Goal: Complete application form

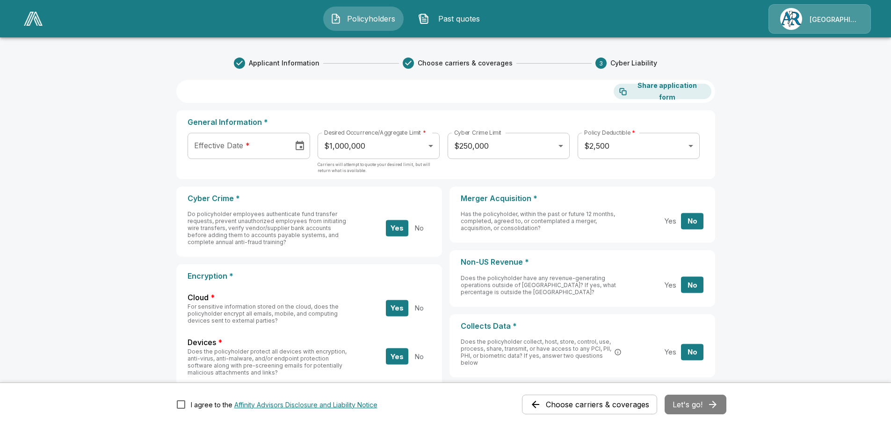
scroll to position [328, 0]
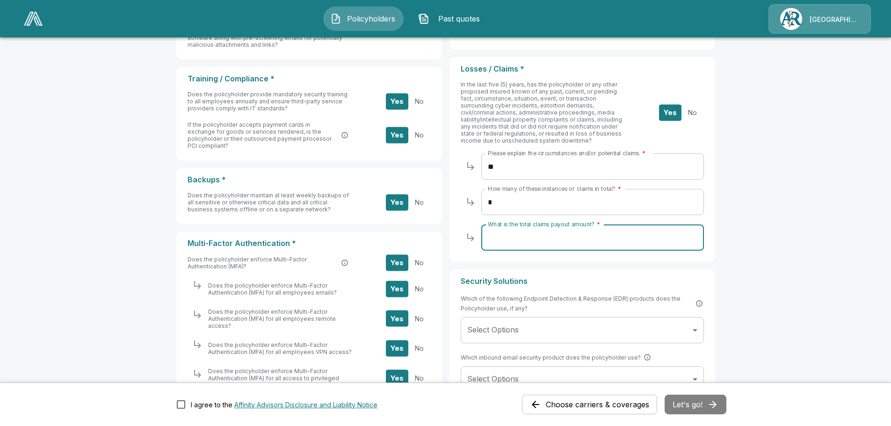
click at [596, 234] on input "What is the total claims payout amount? *" at bounding box center [592, 238] width 223 height 26
type input "*"
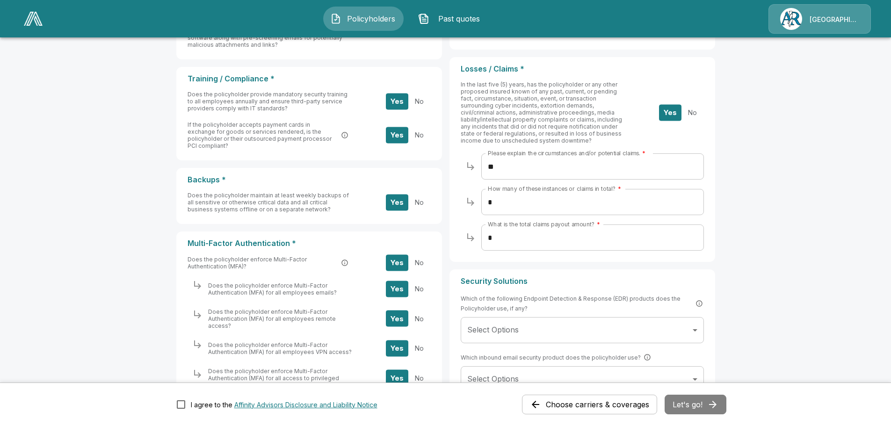
click at [720, 280] on div "Applicant Information Choose carriers & coverages 3 Cyber Liability Share appli…" at bounding box center [445, 143] width 561 height 872
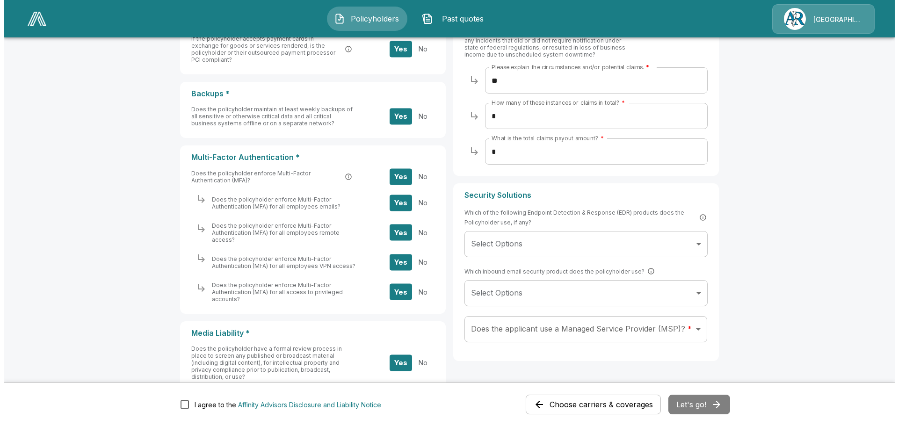
scroll to position [422, 0]
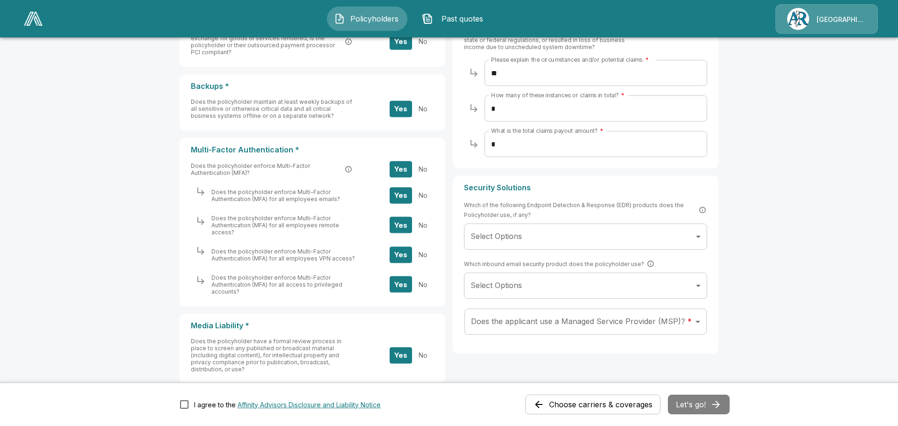
click at [698, 284] on body "Policyholders Past quotes Arlington/[PERSON_NAME] Applicant Information Choose …" at bounding box center [449, 31] width 898 height 907
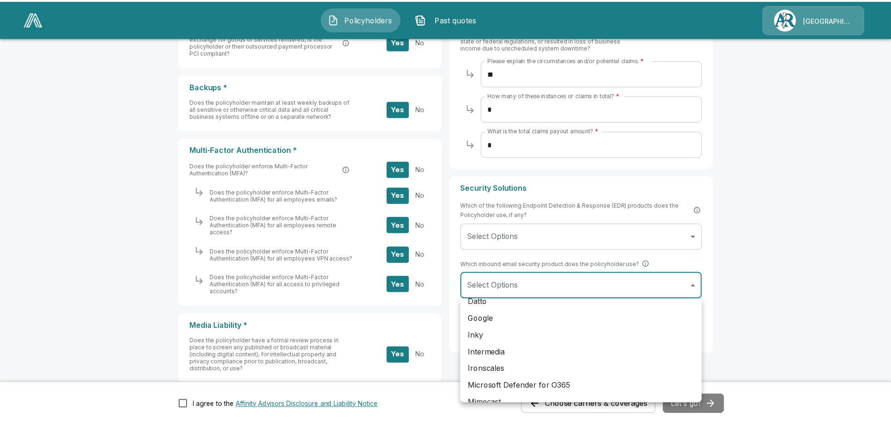
scroll to position [140, 0]
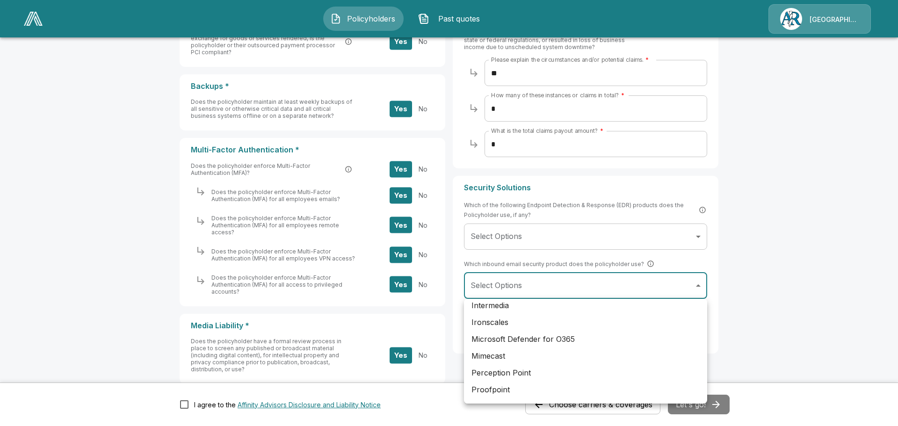
click at [569, 337] on li "Microsoft Defender for O365" at bounding box center [585, 339] width 243 height 17
type input "**********"
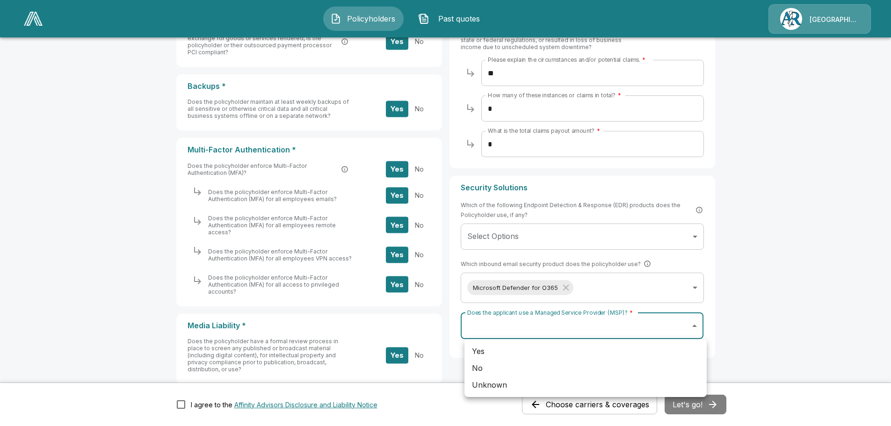
click at [693, 327] on body "Policyholders Past quotes Arlington/[PERSON_NAME] Applicant Information Choose …" at bounding box center [445, 31] width 891 height 907
click at [693, 327] on div at bounding box center [445, 213] width 891 height 426
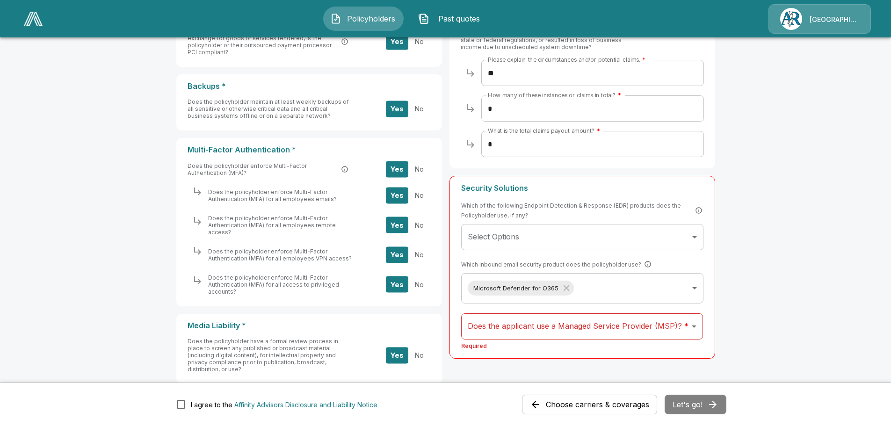
click at [689, 329] on div "Yes No Unknown" at bounding box center [445, 213] width 891 height 426
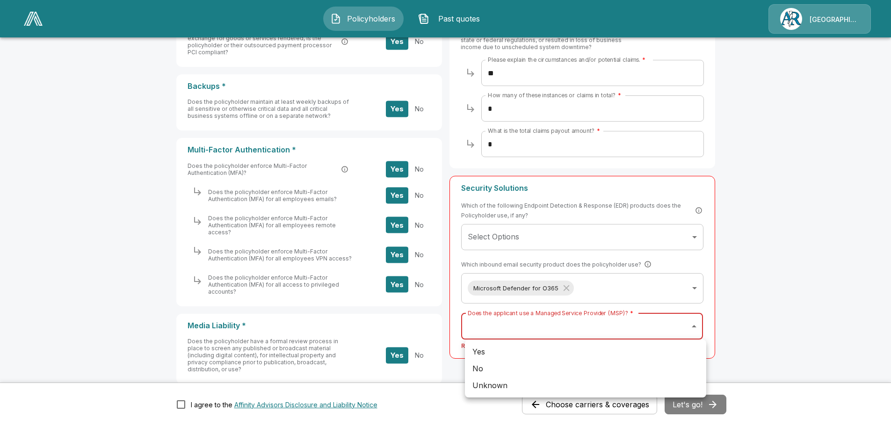
click at [689, 329] on body "Policyholders Past quotes Arlington/[PERSON_NAME] Applicant Information Choose …" at bounding box center [445, 31] width 891 height 907
click at [609, 356] on li "Yes" at bounding box center [585, 351] width 241 height 17
type input "***"
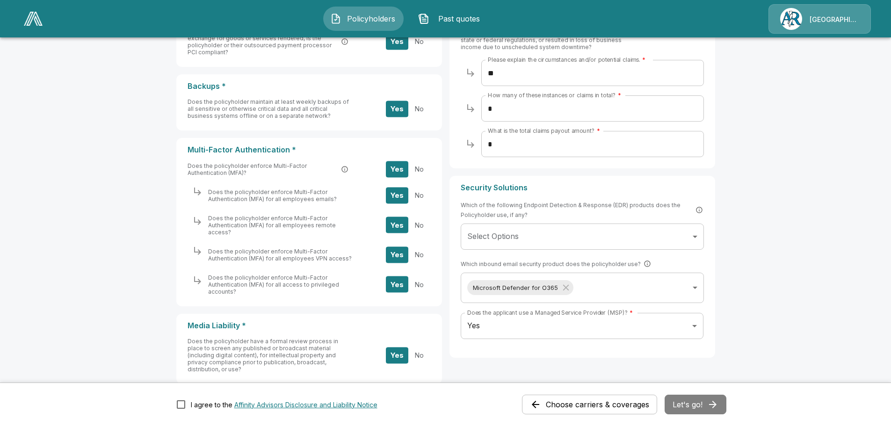
click at [750, 318] on main "Applicant Information Choose carriers & coverages 3 Cyber Liability Share appli…" at bounding box center [445, 31] width 891 height 907
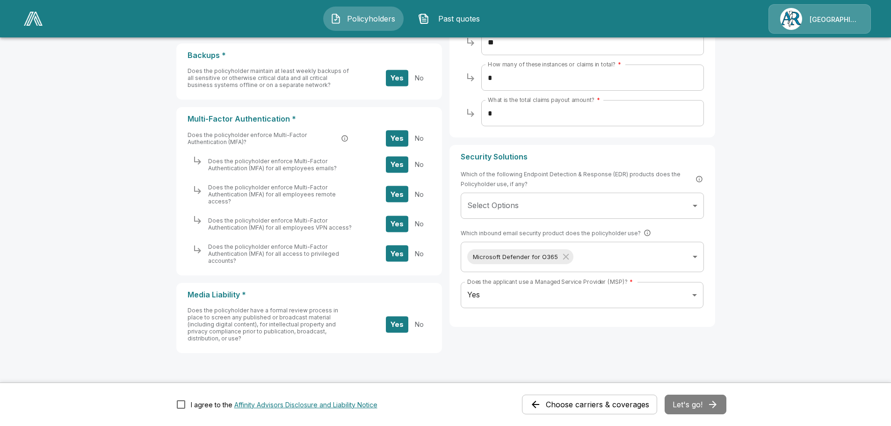
scroll to position [468, 0]
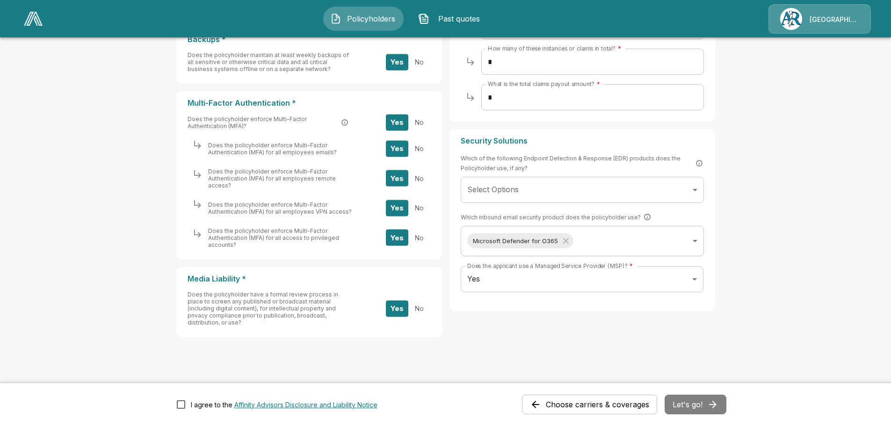
click at [701, 403] on div "Choose carriers & coverages Let's go!" at bounding box center [624, 405] width 204 height 20
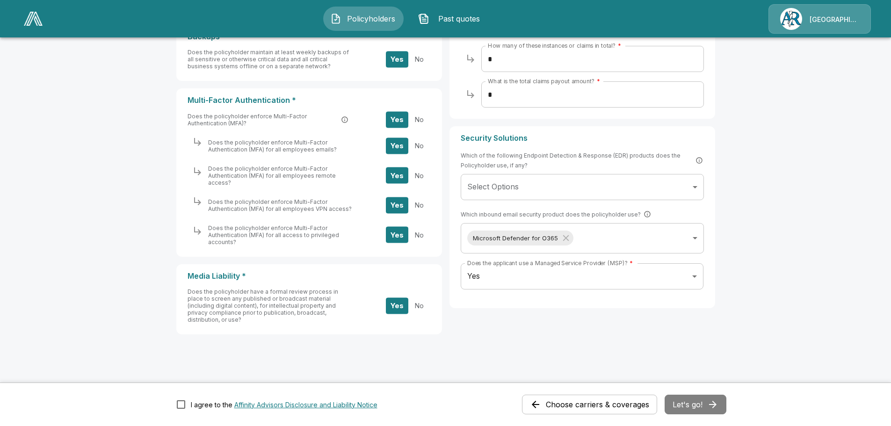
scroll to position [472, 0]
click at [710, 404] on div "Choose carriers & coverages Let's go!" at bounding box center [624, 405] width 204 height 20
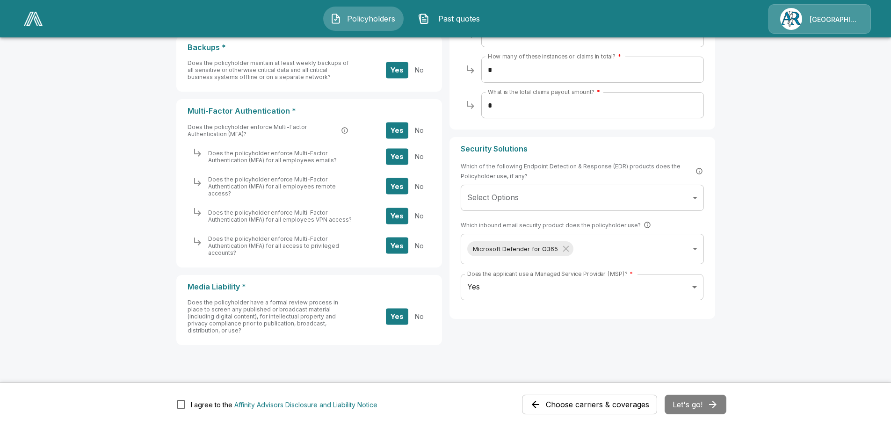
scroll to position [468, 0]
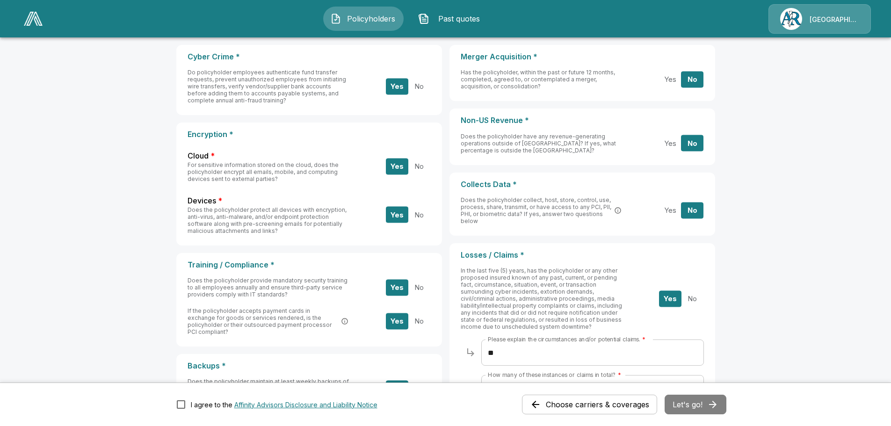
scroll to position [140, 0]
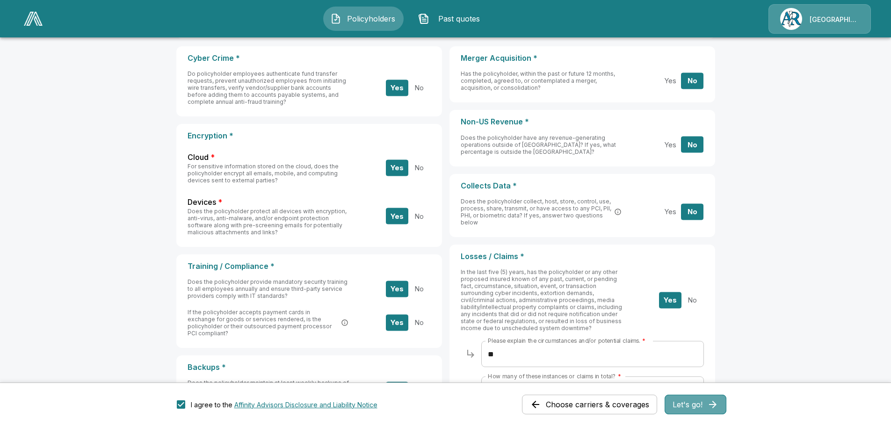
click at [698, 404] on button "Let's go!" at bounding box center [696, 405] width 62 height 20
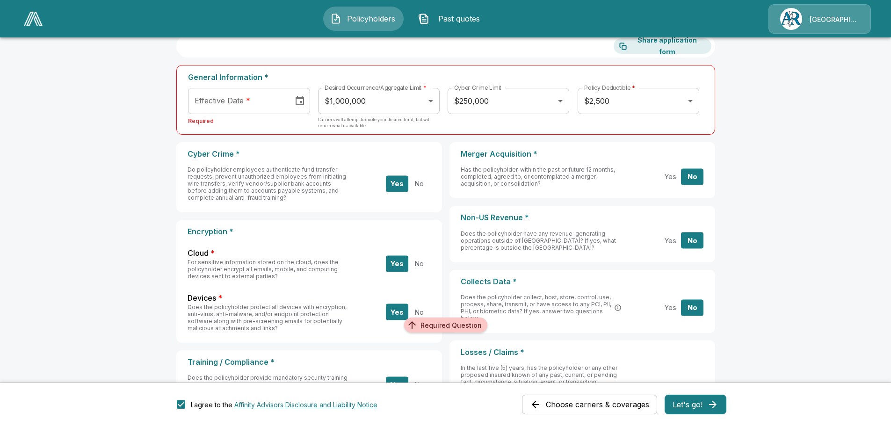
scroll to position [0, 0]
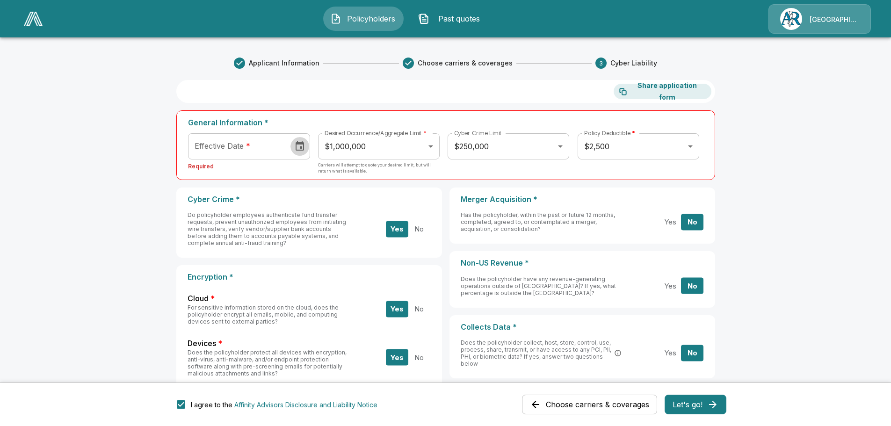
click at [303, 148] on icon "Choose date" at bounding box center [299, 146] width 11 height 11
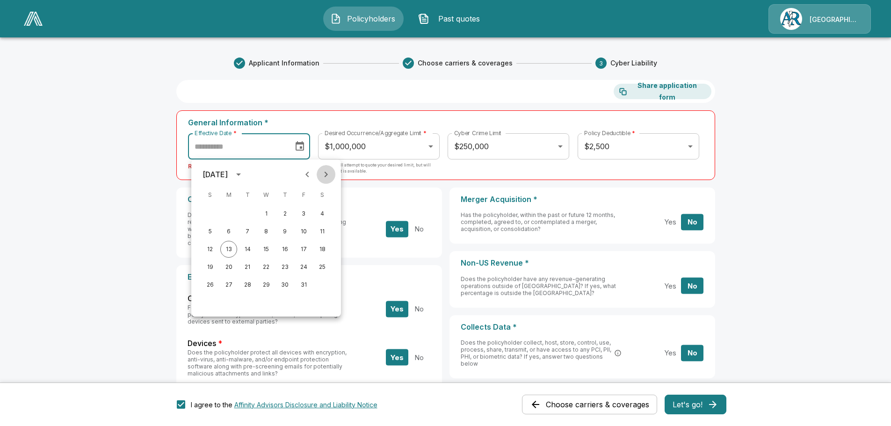
click at [329, 172] on icon "Next month" at bounding box center [325, 174] width 11 height 11
click at [324, 213] on button "1" at bounding box center [322, 213] width 17 height 17
type input "**********"
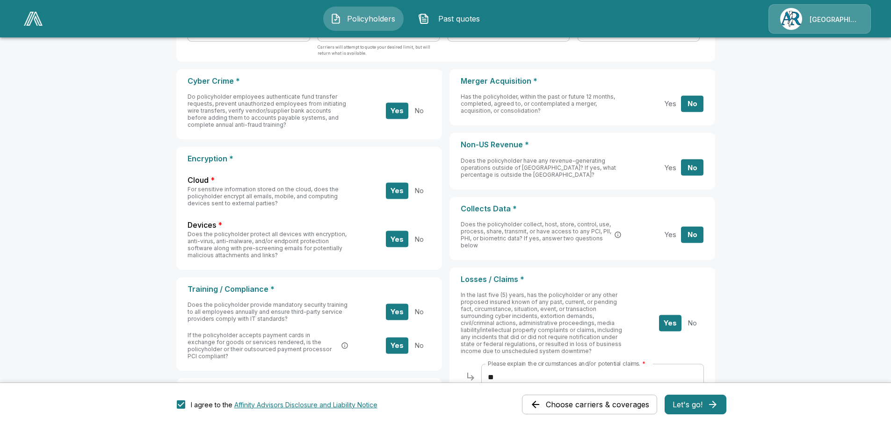
scroll to position [187, 0]
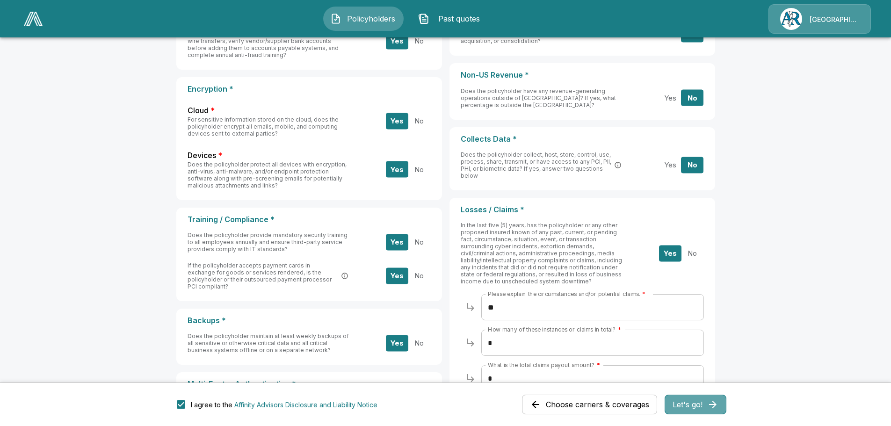
click at [723, 407] on button "Let's go!" at bounding box center [696, 405] width 62 height 20
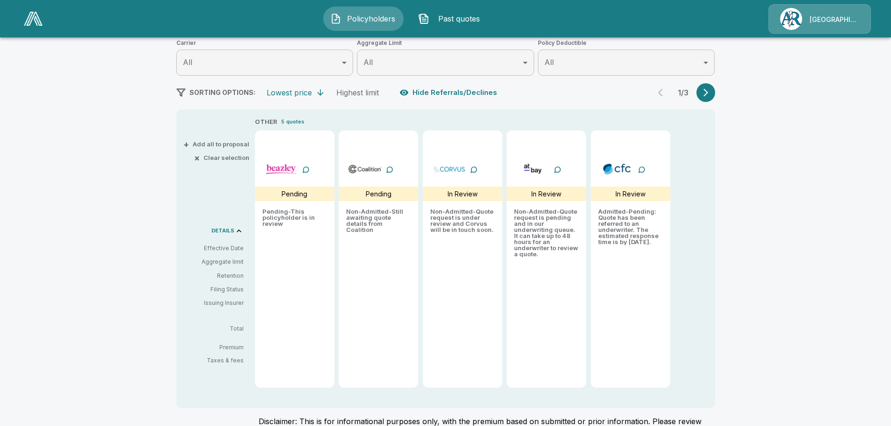
scroll to position [135, 0]
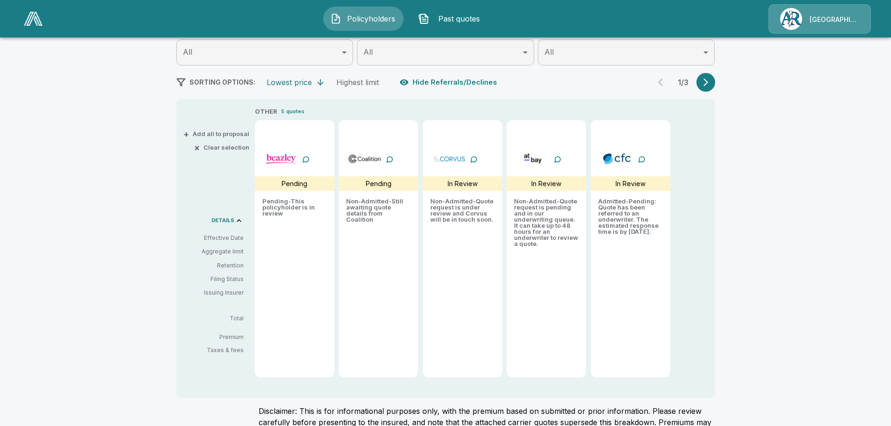
type input "*******"
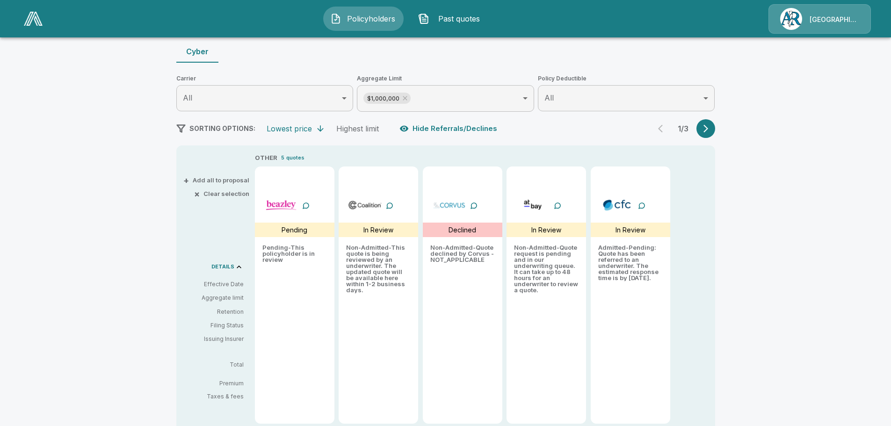
scroll to position [88, 0]
